Goal: Check status: Check status

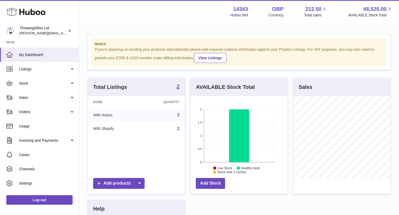
scroll to position [11, 0]
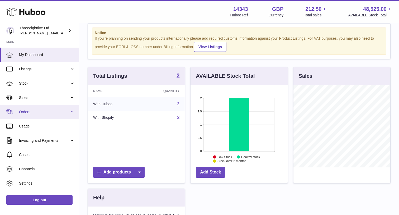
click at [40, 111] on span "Orders" at bounding box center [44, 111] width 50 height 5
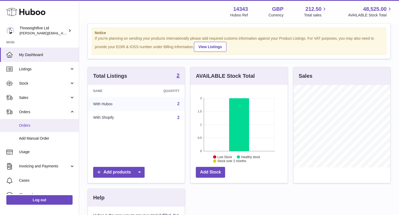
click at [35, 127] on span "Orders" at bounding box center [47, 125] width 56 height 5
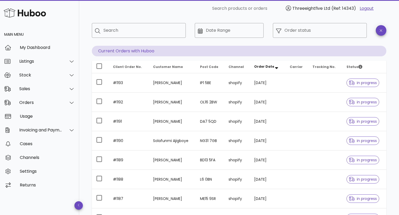
scroll to position [25, 0]
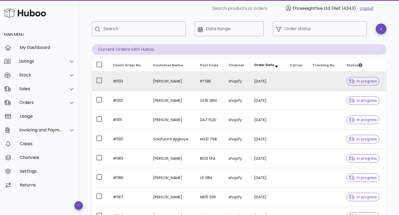
click at [187, 83] on td "Atinuke Dami-Yakubu" at bounding box center [172, 81] width 47 height 19
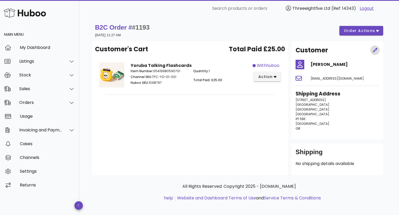
click at [374, 52] on icon "button" at bounding box center [375, 50] width 4 height 4
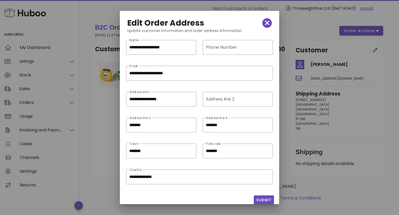
scroll to position [0, 0]
drag, startPoint x: 171, startPoint y: 100, endPoint x: 105, endPoint y: 100, distance: 66.6
click at [105, 100] on div "**********" at bounding box center [199, 109] width 399 height 218
type input "**********"
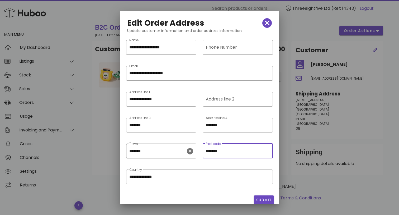
drag, startPoint x: 224, startPoint y: 151, endPoint x: 191, endPoint y: 151, distance: 32.8
click at [191, 151] on div "​ Town ******* ​ Postcode *******" at bounding box center [200, 154] width 154 height 26
paste input "text"
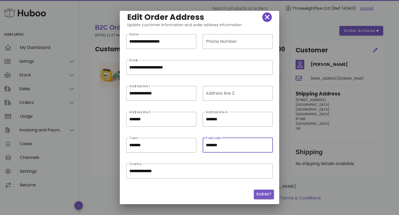
type input "*******"
click at [259, 196] on span "Submit" at bounding box center [264, 194] width 16 height 6
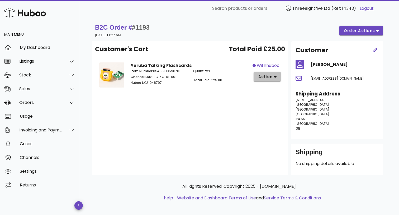
click at [278, 76] on button "action" at bounding box center [267, 77] width 27 height 10
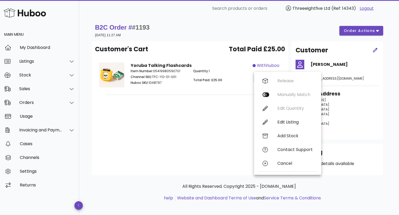
click at [207, 116] on div "Customer's Cart Total Paid £25.00 Yoruba Talking Flashcards Item Number: 054199…" at bounding box center [190, 108] width 197 height 134
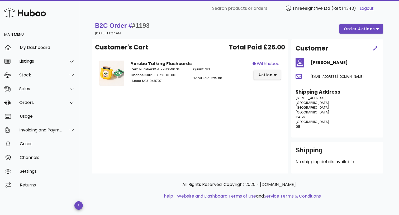
scroll to position [0, 0]
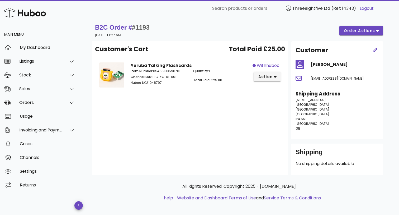
click at [116, 28] on strong "B2C Order # #1193" at bounding box center [122, 27] width 55 height 7
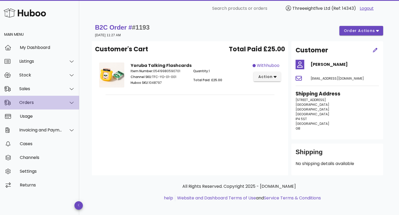
click at [52, 100] on div "Orders" at bounding box center [40, 102] width 43 height 5
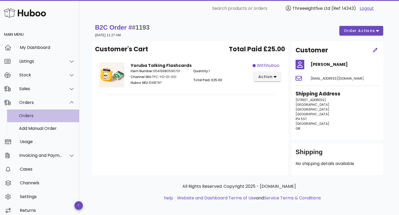
click at [44, 113] on div "Orders" at bounding box center [47, 115] width 56 height 5
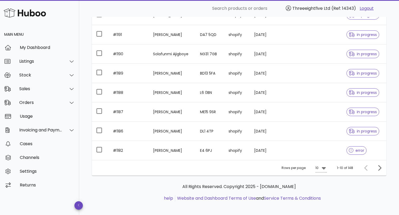
scroll to position [126, 0]
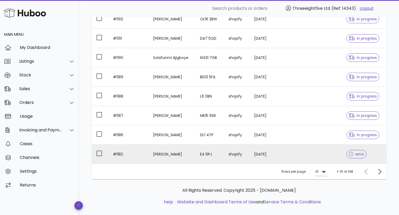
click at [119, 154] on td "#1182" at bounding box center [129, 154] width 40 height 19
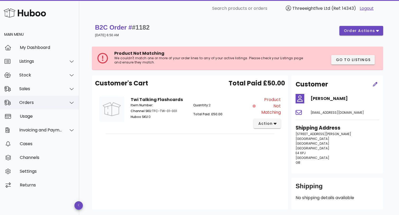
click at [57, 101] on div "Orders" at bounding box center [40, 102] width 43 height 5
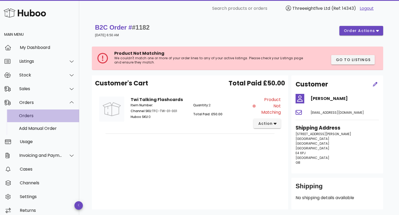
click at [53, 116] on div "Orders" at bounding box center [47, 115] width 56 height 5
